Goal: Register for event/course

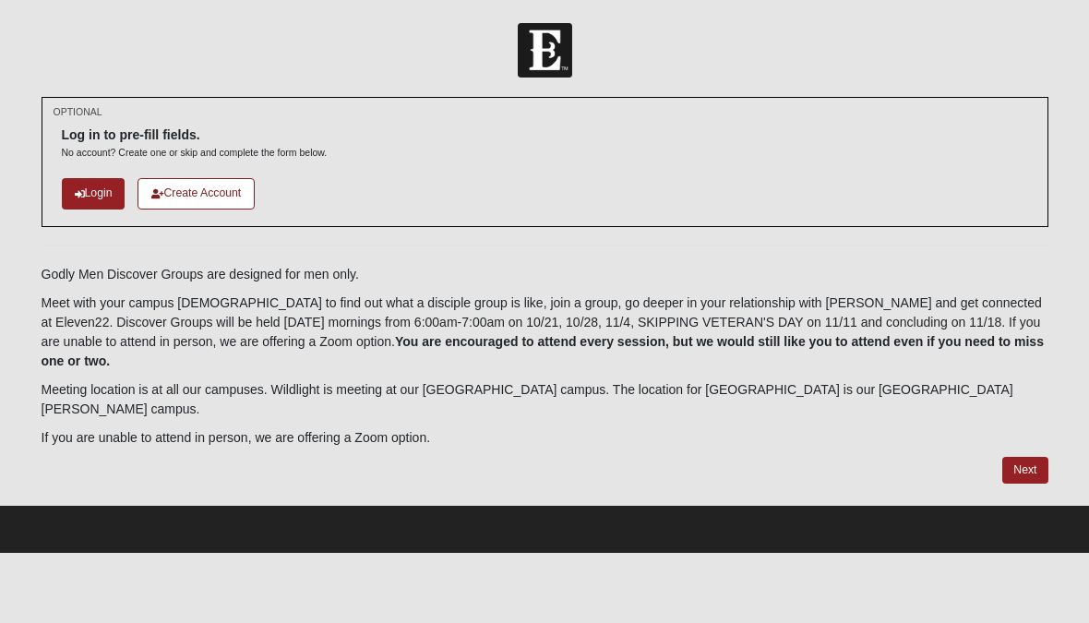
click at [240, 205] on link "Create Account" at bounding box center [195, 193] width 117 height 30
click at [98, 178] on link "Login" at bounding box center [94, 193] width 64 height 30
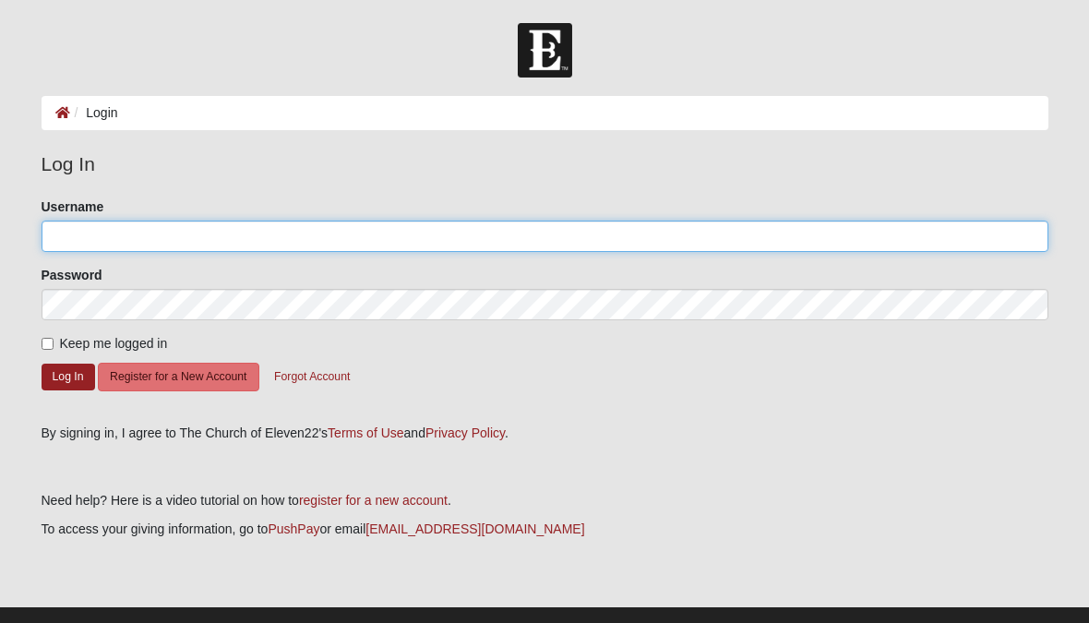
click at [66, 228] on input "Username" at bounding box center [545, 235] width 1007 height 31
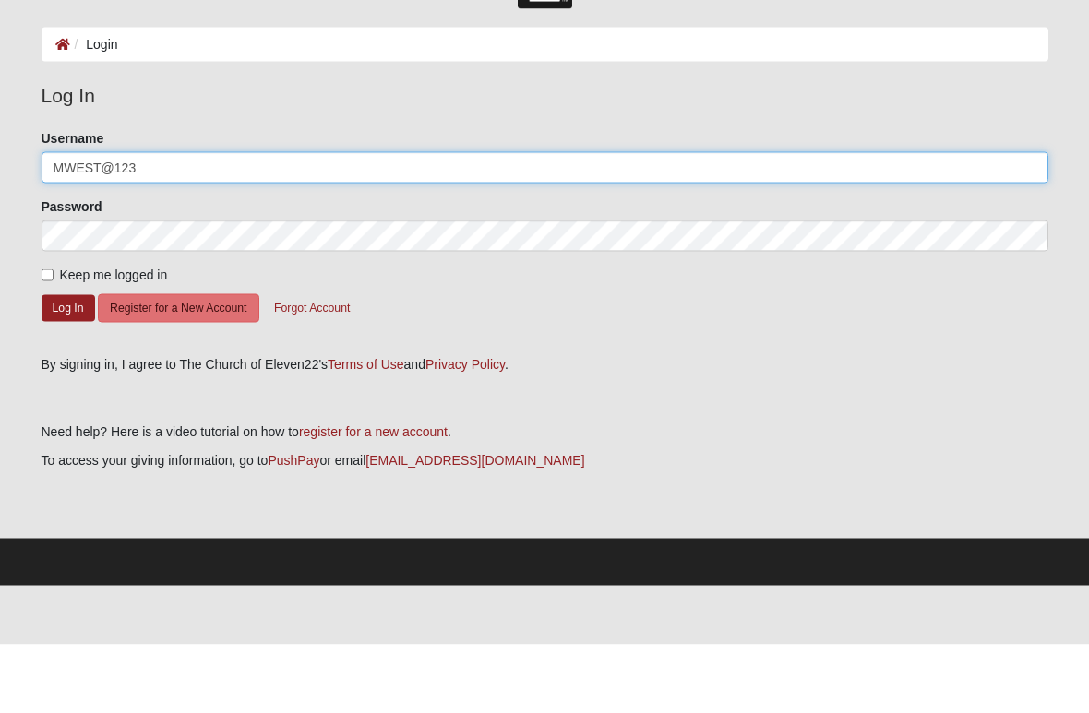
type input "MWEST@123"
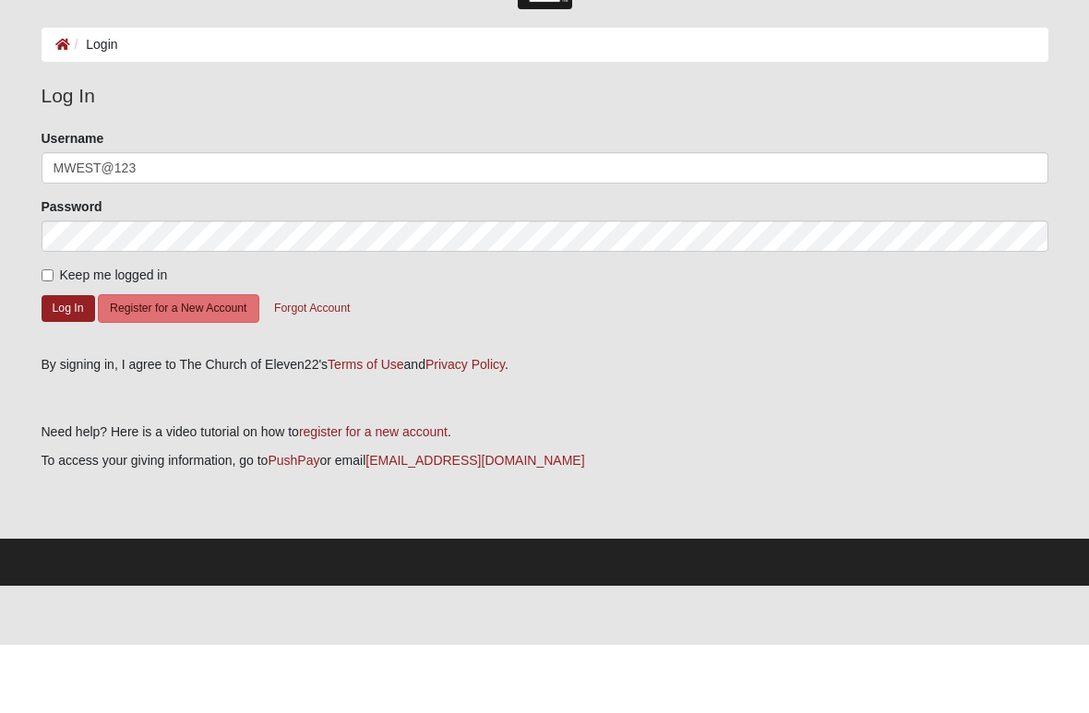
click at [64, 363] on button "Log In" at bounding box center [69, 376] width 54 height 27
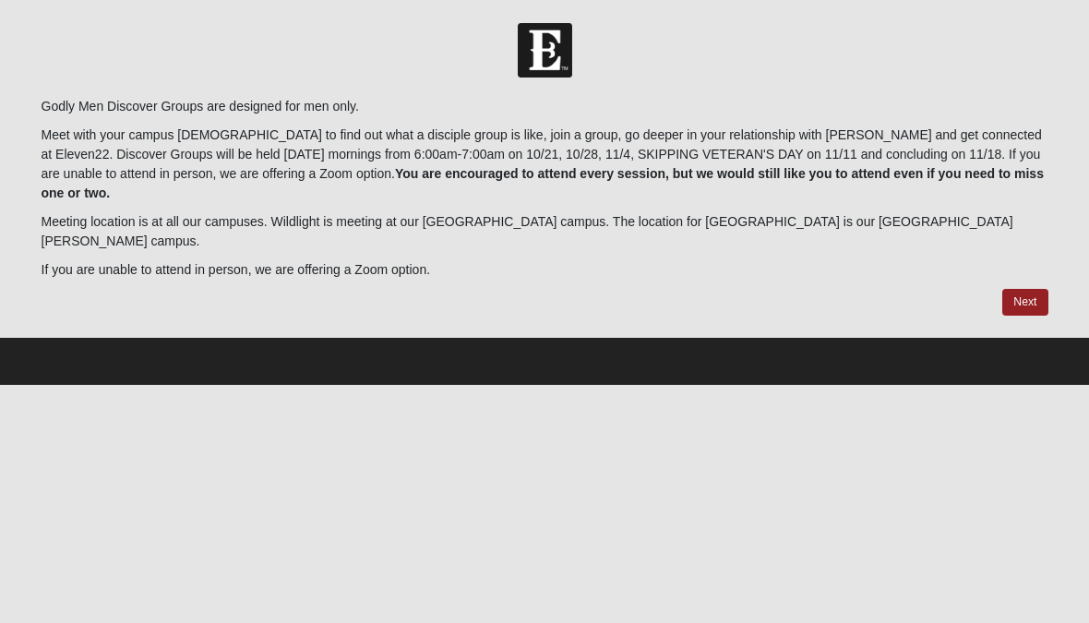
click at [1022, 289] on link "Next" at bounding box center [1024, 302] width 45 height 27
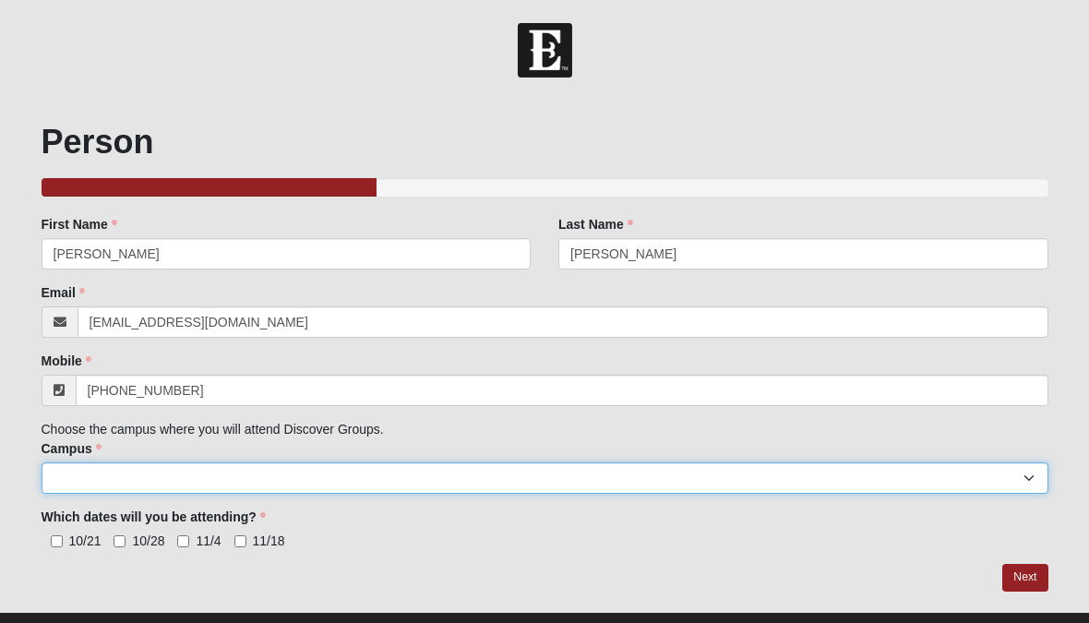
click at [1023, 475] on select "[GEOGRAPHIC_DATA] [GEOGRAPHIC_DATA] (Coming Soon) Eleven22 Online [PERSON_NAME]…" at bounding box center [545, 477] width 1007 height 31
select select "10"
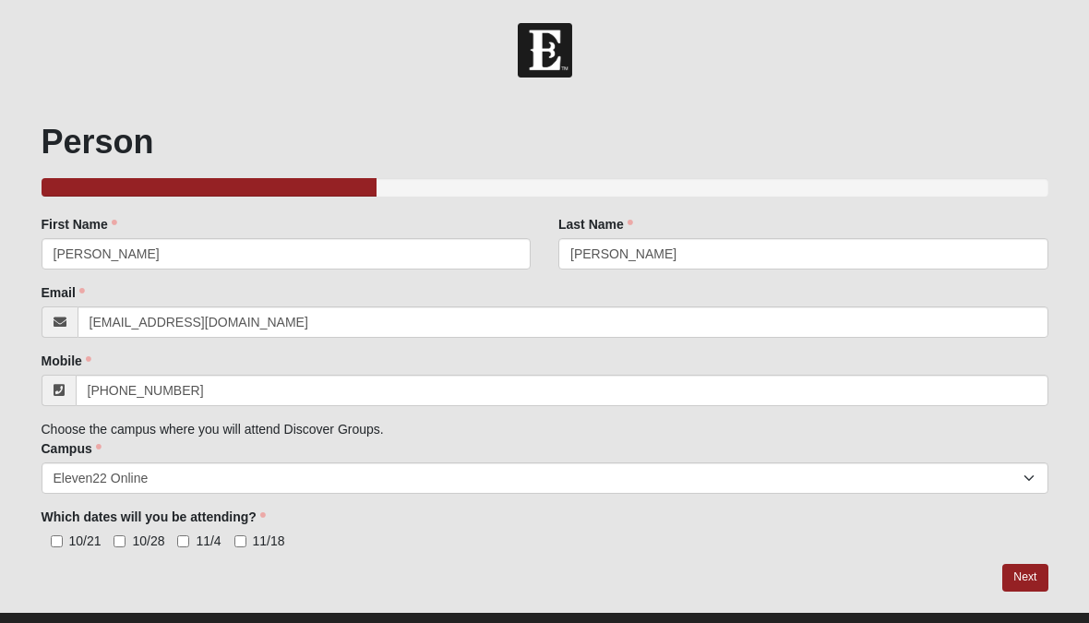
click at [54, 545] on input "10/21" at bounding box center [57, 541] width 12 height 12
checkbox input "true"
click at [124, 536] on input "10/28" at bounding box center [119, 541] width 12 height 12
checkbox input "true"
click at [189, 540] on input "11/4" at bounding box center [183, 541] width 12 height 12
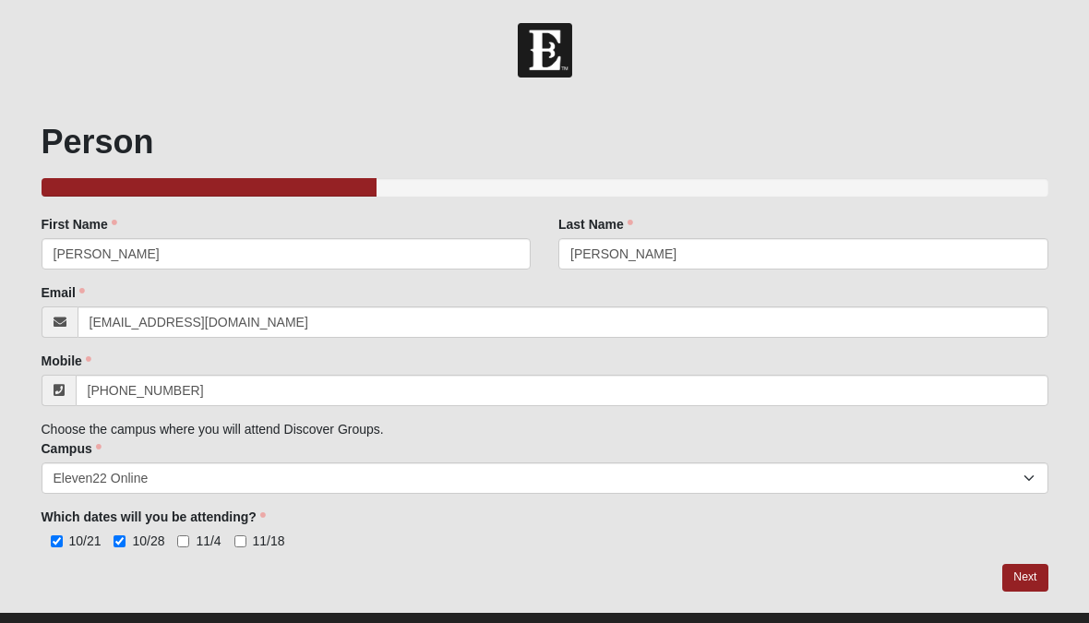
checkbox input "true"
click at [235, 547] on input "11/18" at bounding box center [240, 541] width 12 height 12
checkbox input "true"
click at [1019, 577] on link "Next" at bounding box center [1024, 577] width 45 height 27
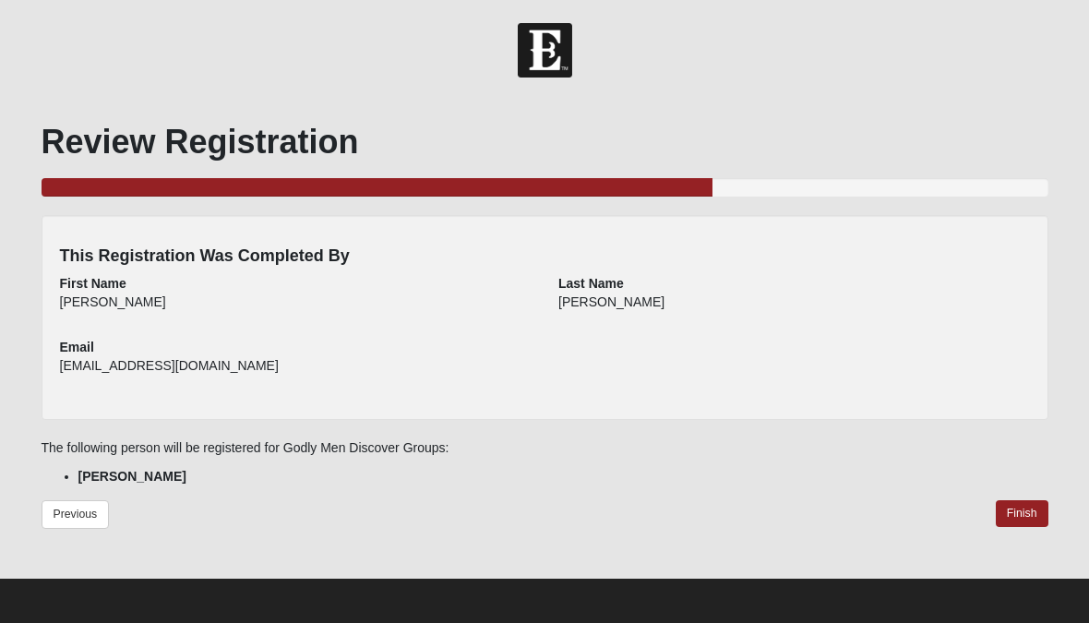
click at [1034, 508] on link "Finish" at bounding box center [1021, 513] width 53 height 27
